Goal: Participate in discussion: Engage in conversation with other users on a specific topic

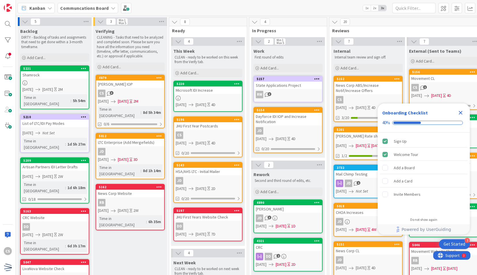
click at [286, 87] on div "State Applications Project" at bounding box center [288, 85] width 68 height 7
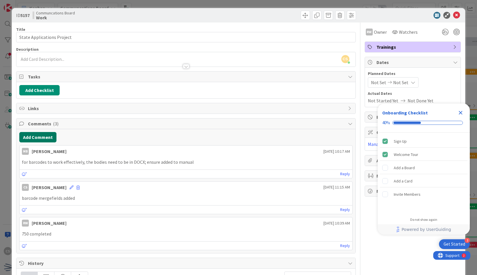
click at [43, 137] on button "Add Comment" at bounding box center [37, 137] width 37 height 10
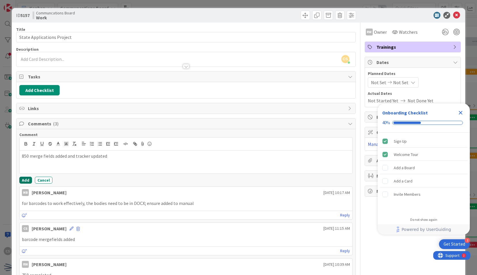
click at [28, 178] on button "Add" at bounding box center [25, 180] width 13 height 7
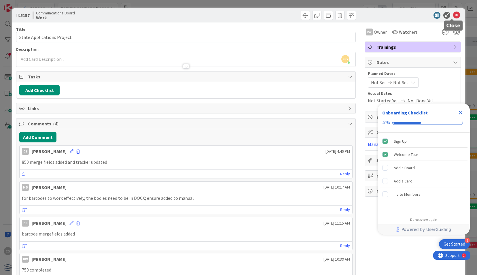
click at [453, 13] on icon at bounding box center [456, 15] width 7 height 7
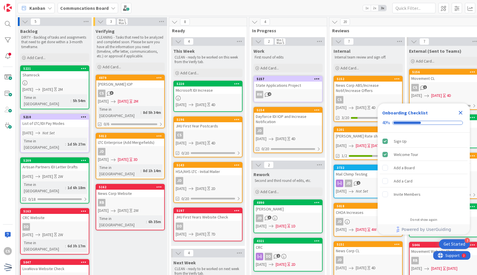
click at [463, 114] on icon "Close Checklist" at bounding box center [460, 112] width 7 height 7
